Goal: Task Accomplishment & Management: Use online tool/utility

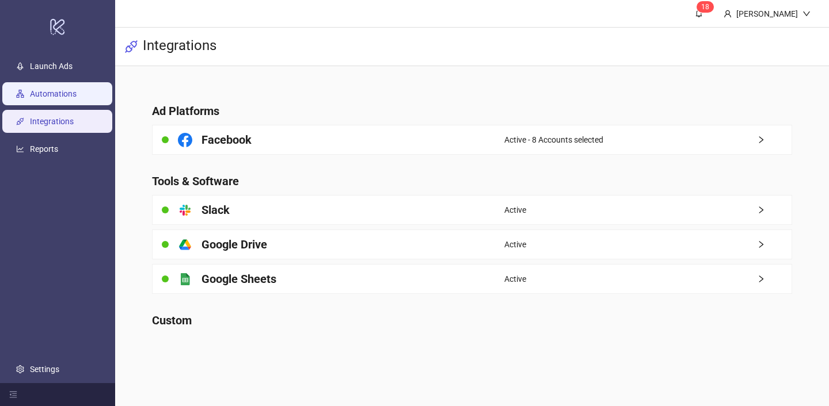
click at [77, 91] on link "Automations" at bounding box center [53, 93] width 47 height 9
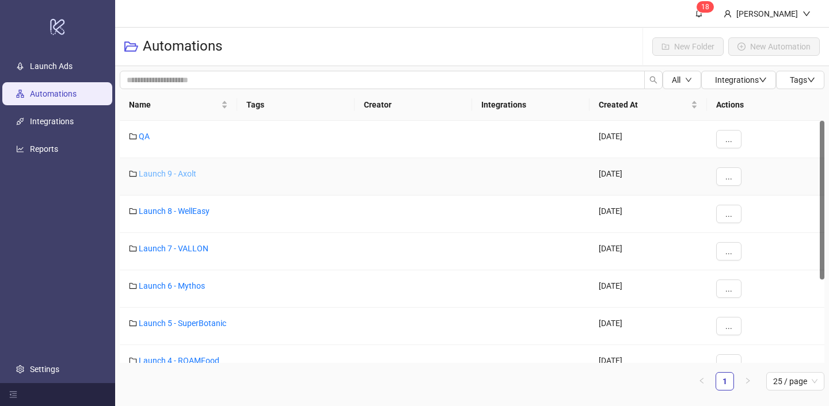
click at [187, 172] on link "Launch 9 - Axolt" at bounding box center [168, 173] width 58 height 9
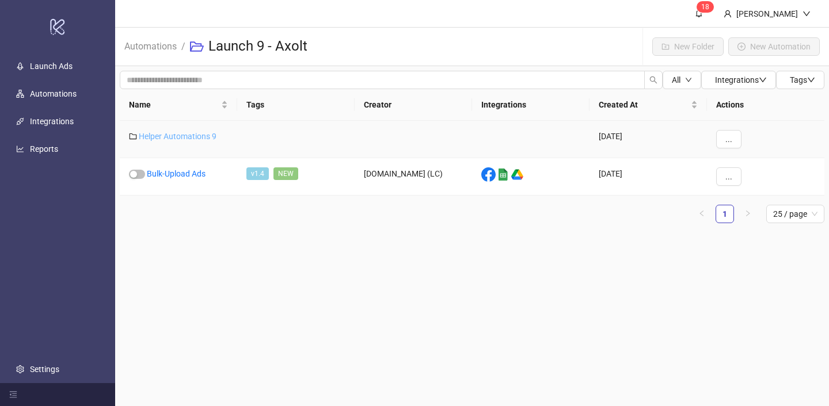
click at [188, 138] on link "Helper Automations 9" at bounding box center [178, 136] width 78 height 9
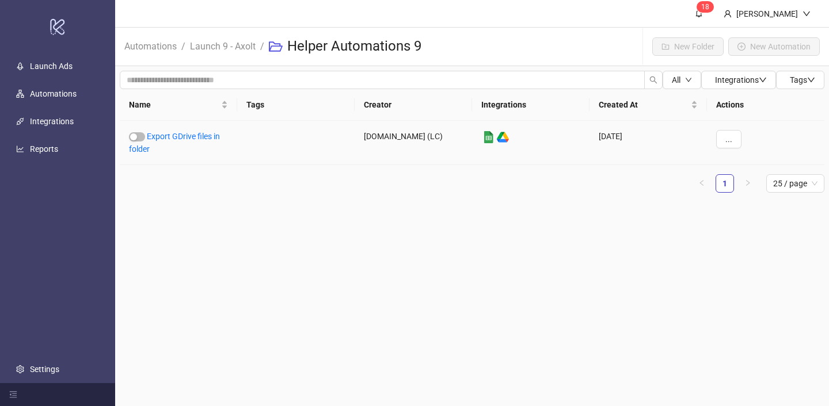
click at [188, 138] on link "Export GDrive files in folder" at bounding box center [174, 143] width 91 height 22
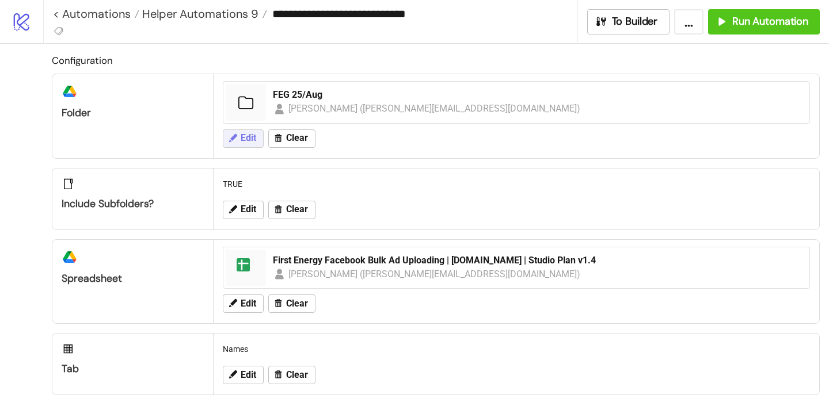
click at [250, 144] on button "Edit" at bounding box center [243, 139] width 41 height 18
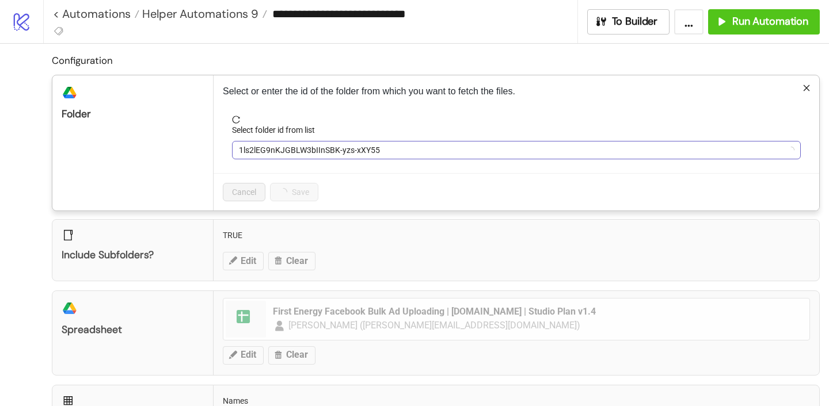
click at [275, 150] on span "1ls2lEG9nKJGBLW3bIInSBK-yzs-xXY55" at bounding box center [516, 150] width 555 height 17
click at [275, 150] on span "FEG 25/Aug" at bounding box center [516, 150] width 555 height 17
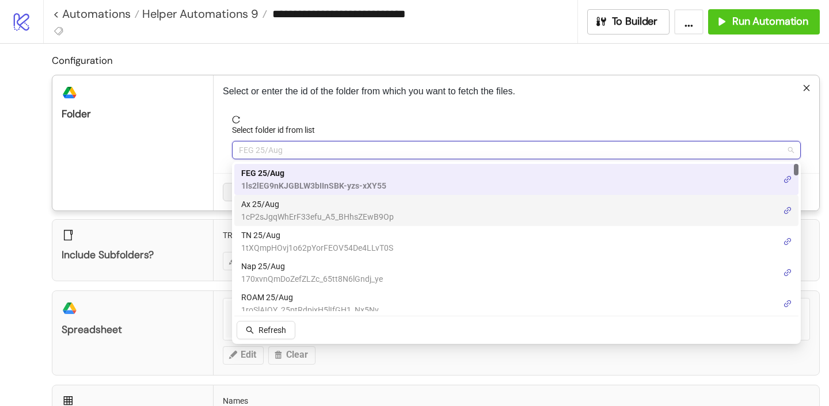
click at [273, 208] on span "Ax 25/Aug" at bounding box center [317, 204] width 153 height 13
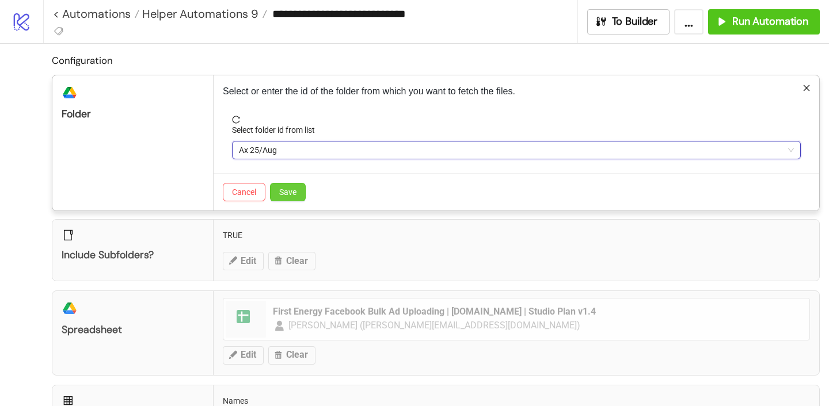
click at [279, 192] on button "Save" at bounding box center [288, 192] width 36 height 18
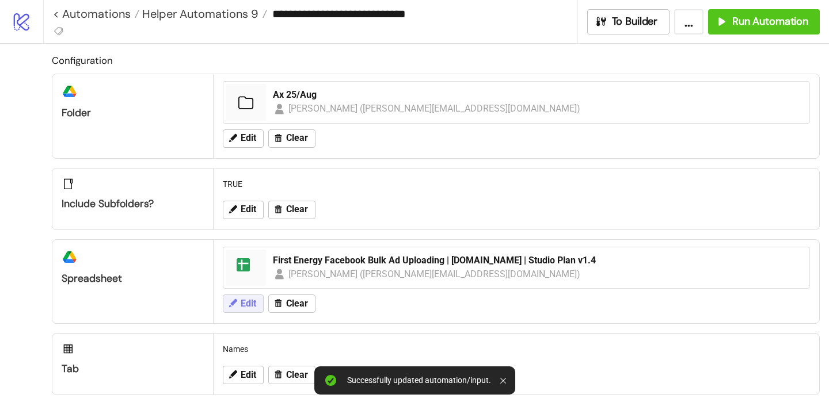
click at [246, 306] on span "Edit" at bounding box center [249, 304] width 16 height 10
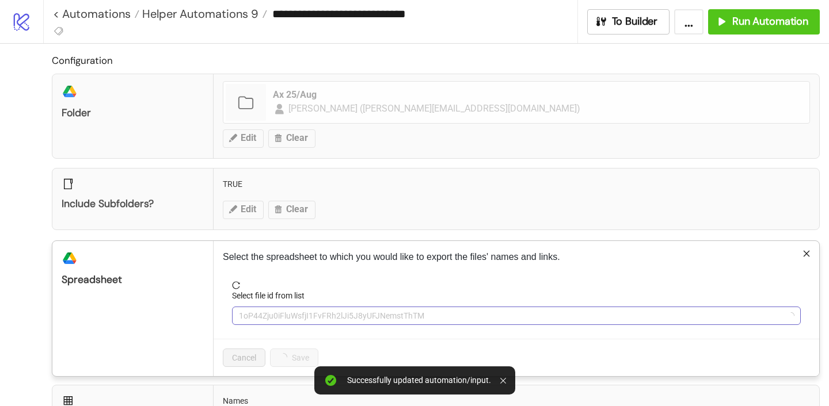
click at [259, 311] on span "1oP44Zju0iFluWsfjI1FvFRh2lJi5J8yUFJNemstThTM" at bounding box center [516, 315] width 555 height 17
click at [259, 311] on span "First Energy Facebook Bulk Ad Uploading | [DOMAIN_NAME] | Studio Plan v1.4" at bounding box center [516, 315] width 555 height 17
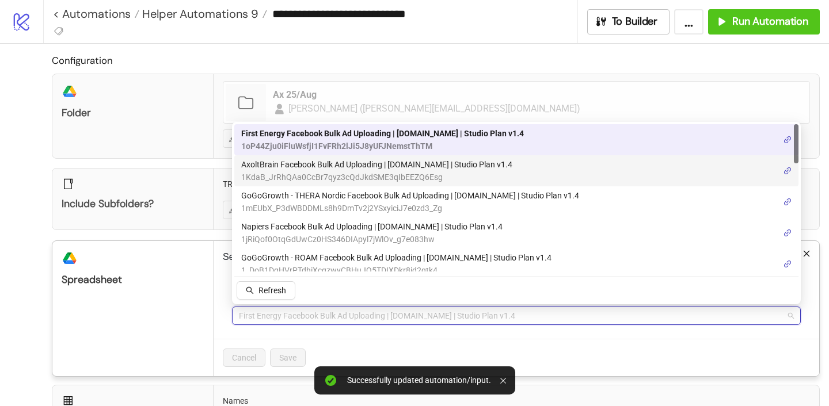
click at [306, 168] on span "AxoltBrain Facebook Bulk Ad Uploading | [DOMAIN_NAME] | Studio Plan v1.4" at bounding box center [376, 164] width 271 height 13
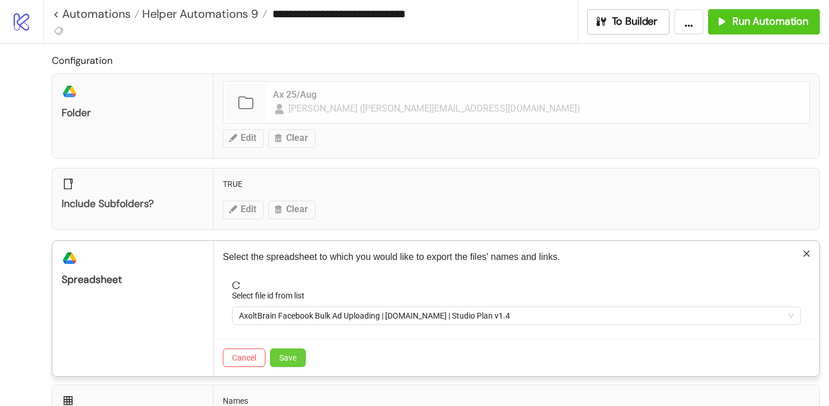
click at [290, 354] on span "Save" at bounding box center [287, 357] width 17 height 9
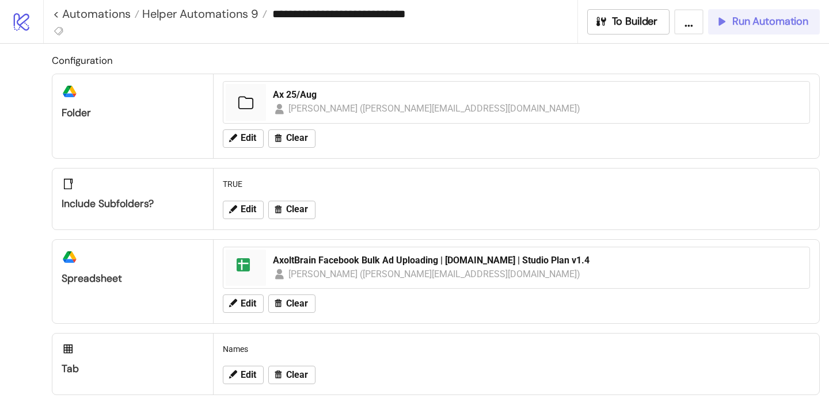
click at [737, 24] on span "Run Automation" at bounding box center [770, 21] width 76 height 13
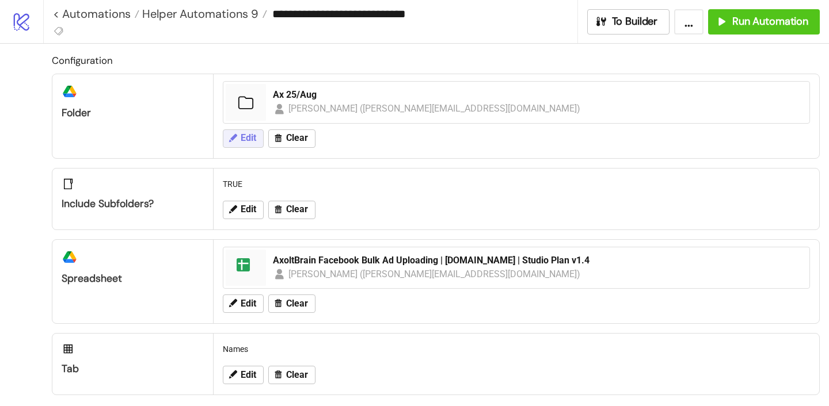
click at [241, 134] on span "Edit" at bounding box center [249, 138] width 16 height 10
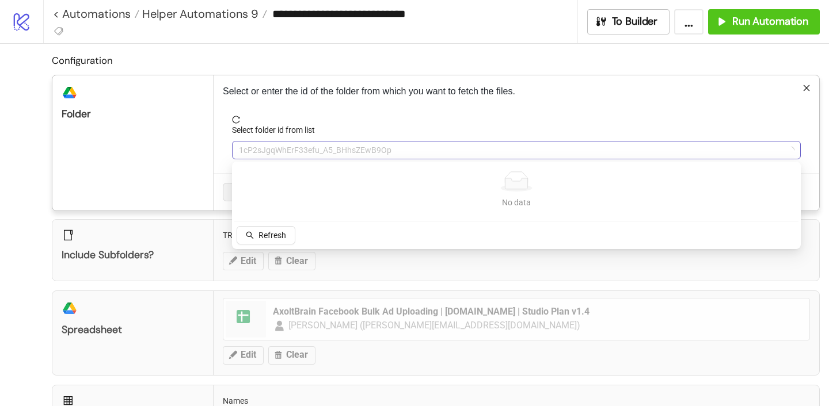
click at [281, 145] on span "1cP2sJgqWhErF33efu_A5_BHhsZEwB9Op" at bounding box center [516, 150] width 555 height 17
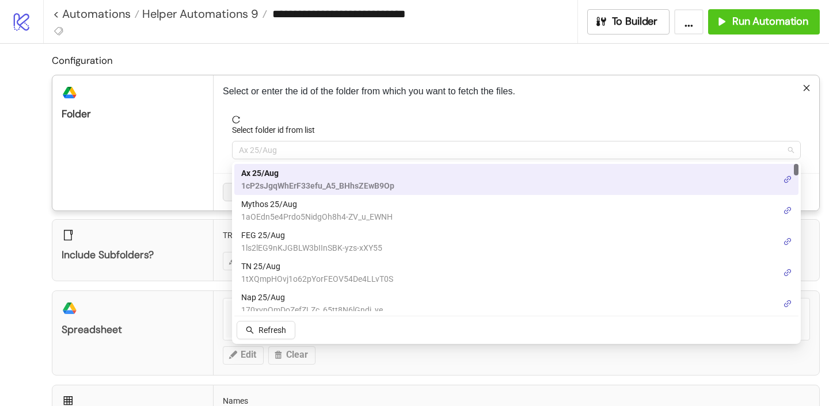
click at [281, 145] on span "Ax 25/Aug" at bounding box center [516, 150] width 555 height 17
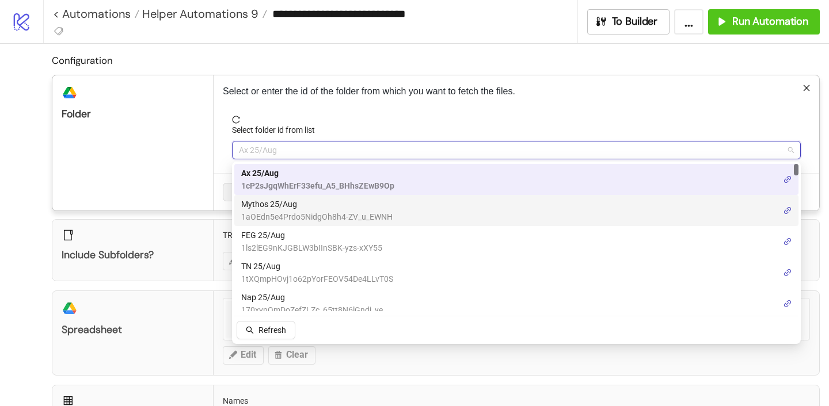
click at [278, 203] on span "Mythos 25/Aug" at bounding box center [316, 204] width 151 height 13
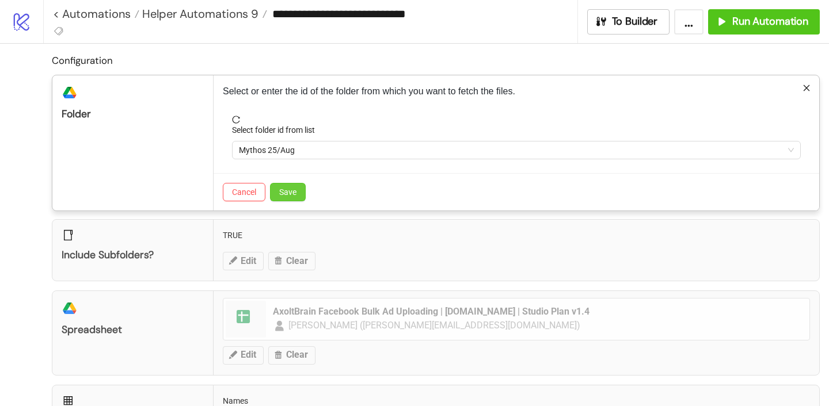
click at [284, 193] on span "Save" at bounding box center [287, 192] width 17 height 9
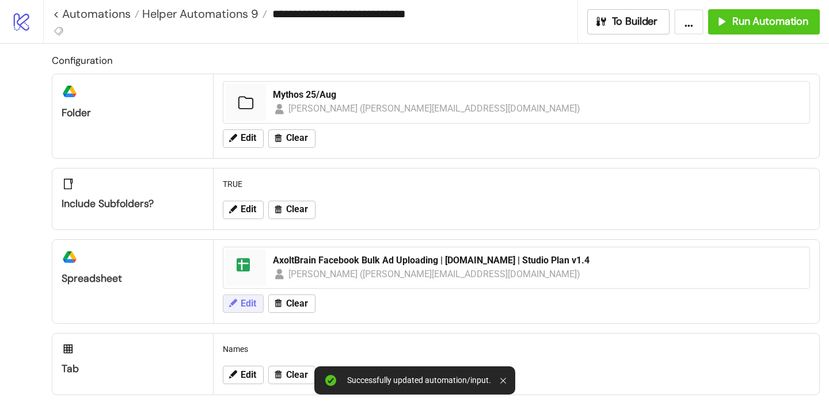
click at [241, 309] on span "Edit" at bounding box center [249, 304] width 16 height 10
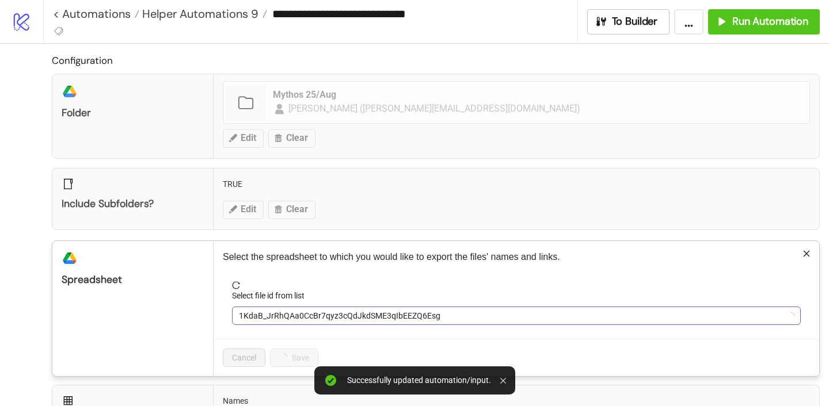
click at [264, 315] on span "1KdaB_JrRhQAa0CcBr7qyz3cQdJkdSME3qIbEEZQ6Esg" at bounding box center [516, 315] width 555 height 17
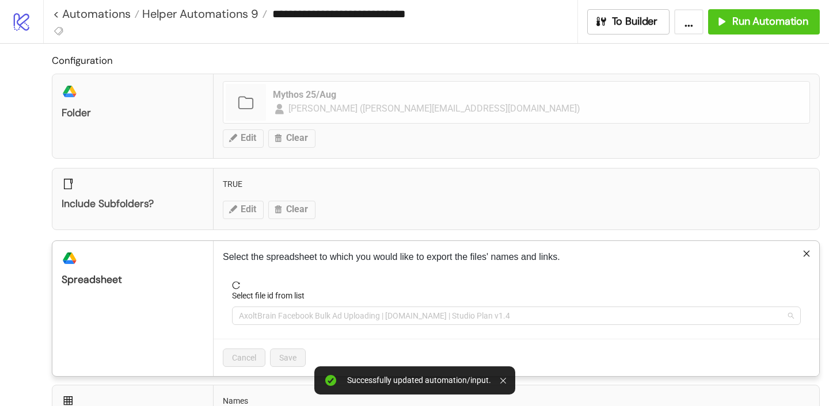
click at [264, 315] on span "AxoltBrain Facebook Bulk Ad Uploading | [DOMAIN_NAME] | Studio Plan v1.4" at bounding box center [516, 315] width 555 height 17
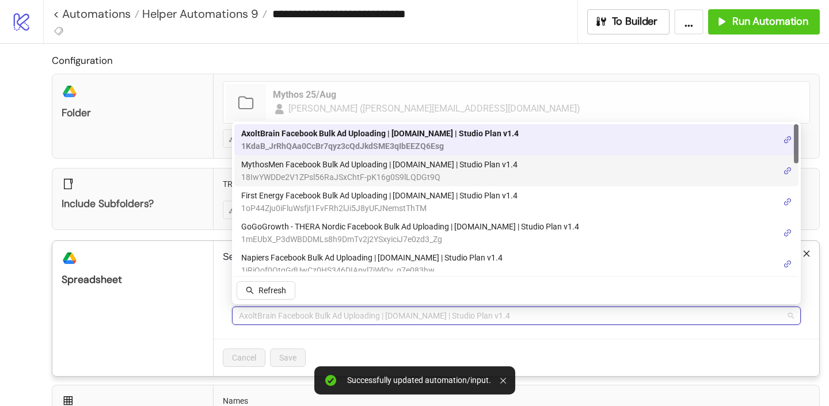
click at [324, 173] on span "18IwYWDDe2V1ZPsl56RaJSxChtF-pK16g0S9lLQDGt9Q" at bounding box center [379, 177] width 276 height 13
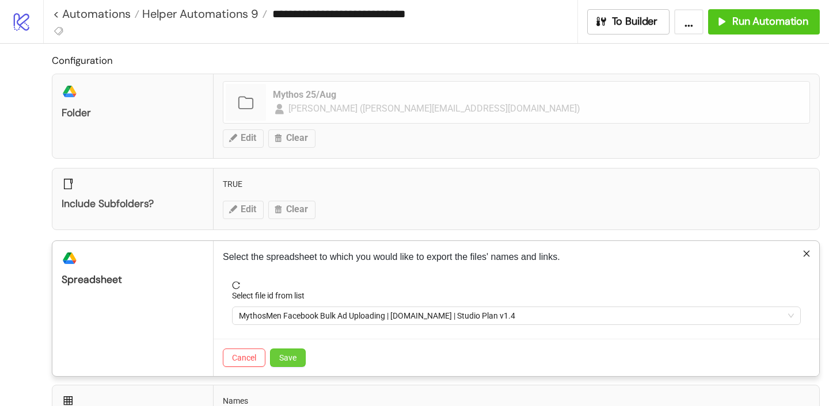
click at [285, 350] on button "Save" at bounding box center [288, 358] width 36 height 18
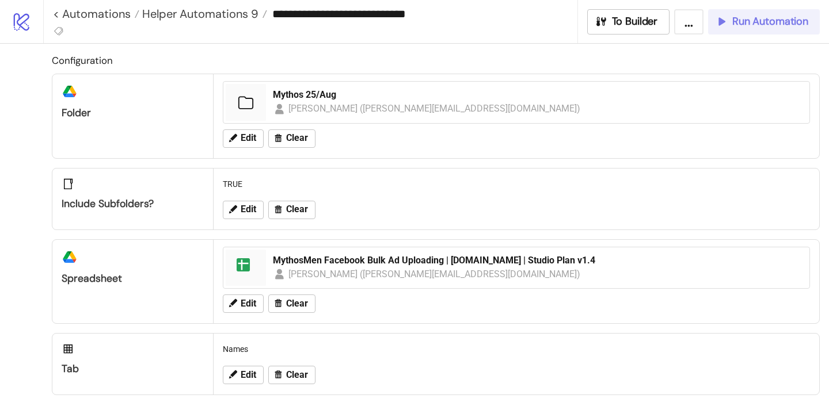
click at [747, 17] on span "Run Automation" at bounding box center [770, 21] width 76 height 13
